Goal: Find specific page/section: Find specific page/section

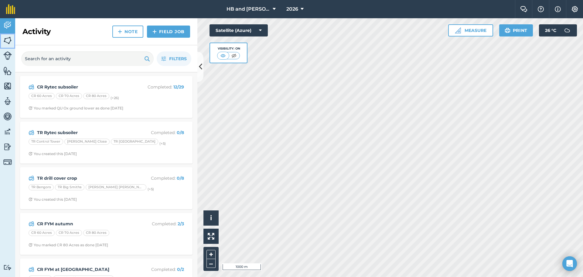
click at [10, 42] on img at bounding box center [7, 40] width 9 height 9
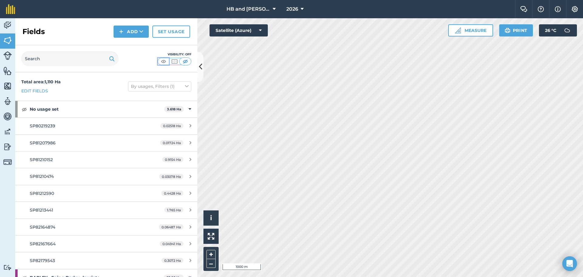
click at [162, 61] on img at bounding box center [164, 61] width 8 height 6
